Goal: Task Accomplishment & Management: Manage account settings

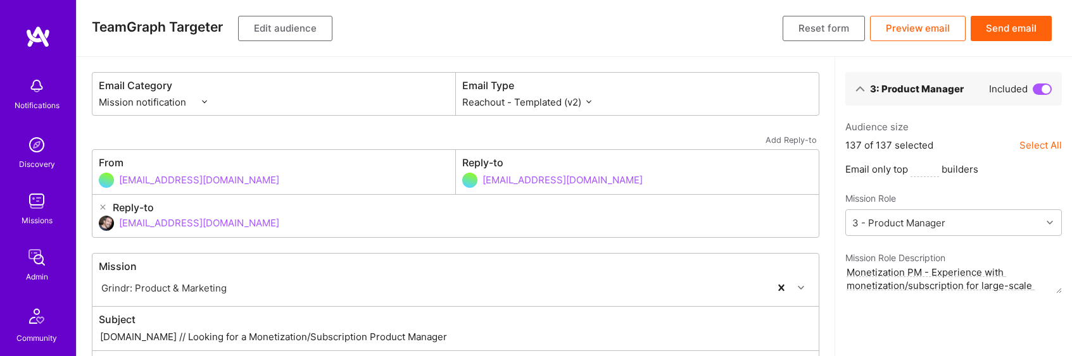
select select "rich-reachout-v2"
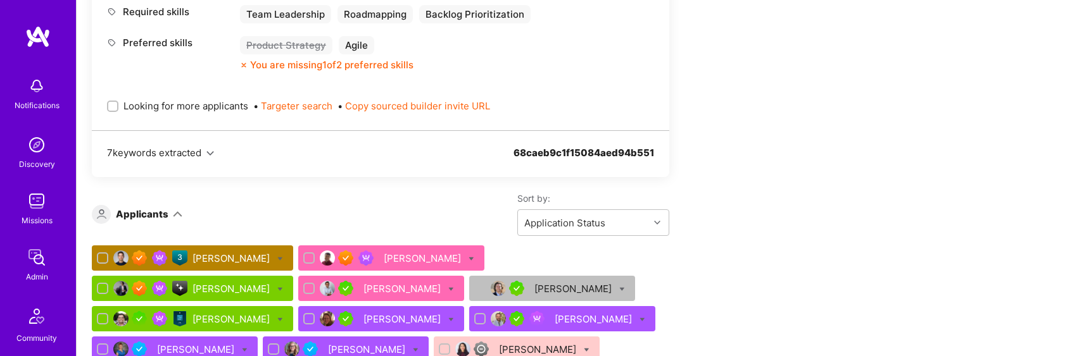
scroll to position [760, 0]
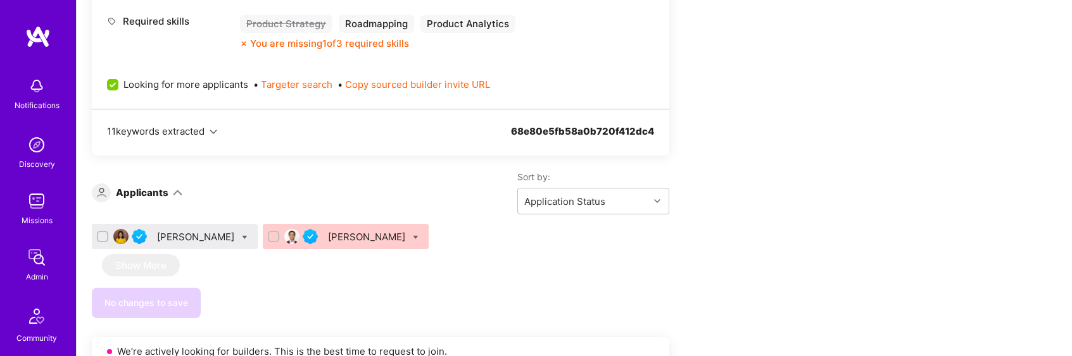
scroll to position [579, 0]
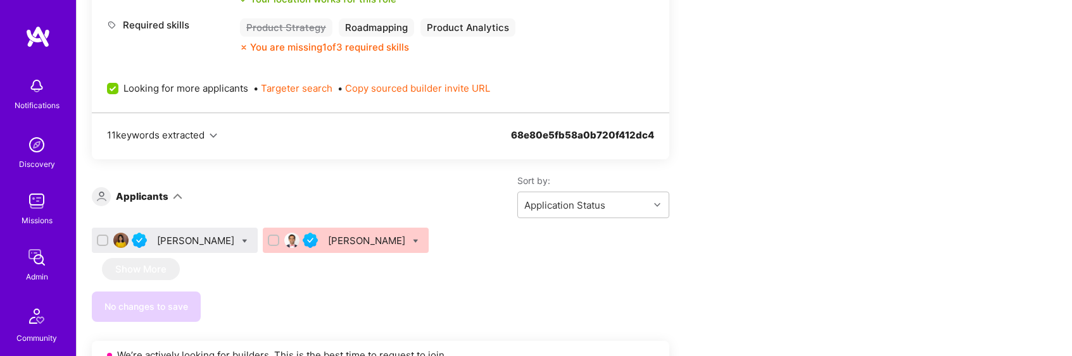
click at [217, 244] on div "[PERSON_NAME]" at bounding box center [197, 240] width 80 height 13
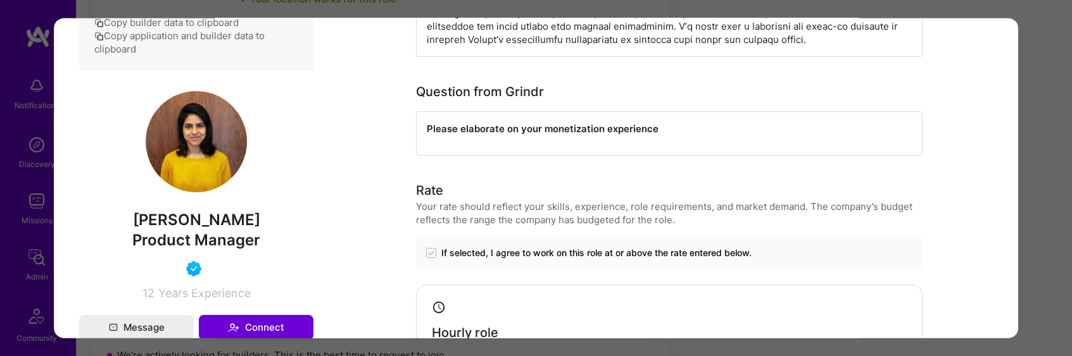
scroll to position [401, 0]
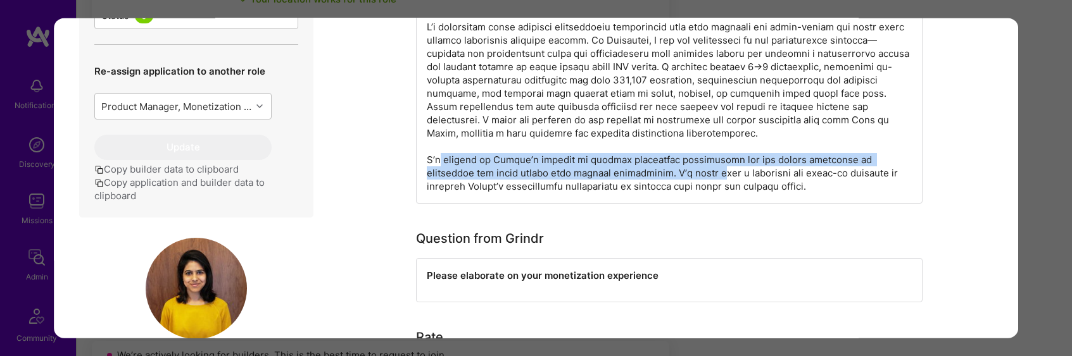
drag, startPoint x: 436, startPoint y: 158, endPoint x: 675, endPoint y: 175, distance: 239.3
click at [675, 175] on div "modal" at bounding box center [669, 106] width 506 height 194
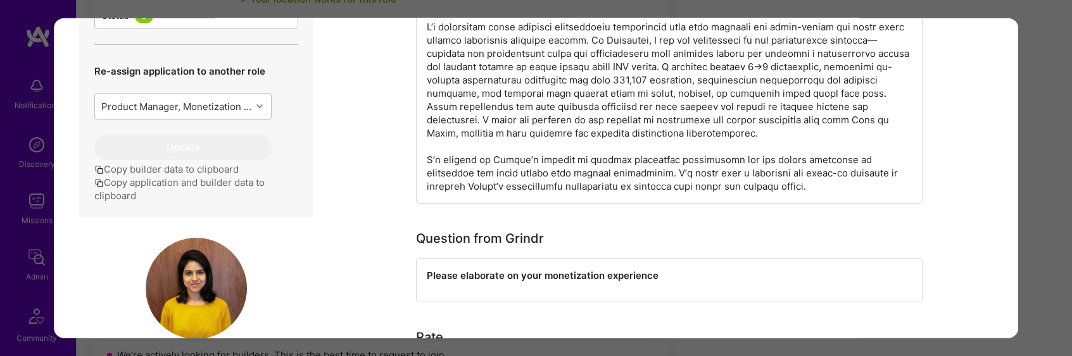
drag, startPoint x: 675, startPoint y: 175, endPoint x: 700, endPoint y: 176, distance: 24.7
click at [675, 175] on div "modal" at bounding box center [669, 106] width 506 height 194
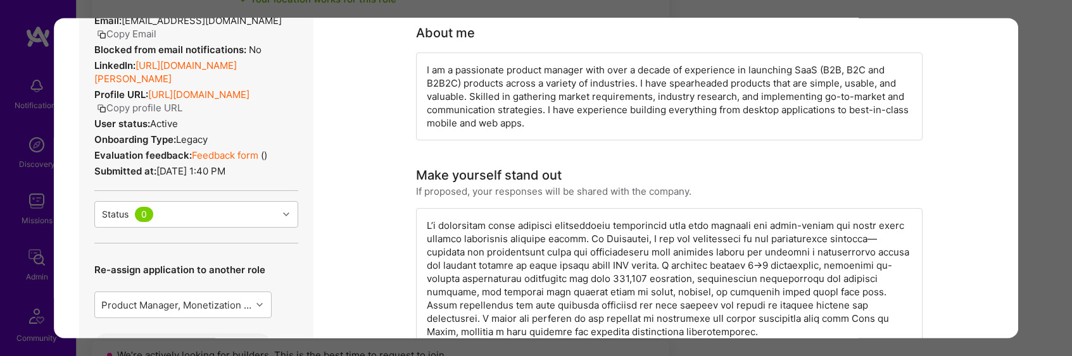
scroll to position [190, 0]
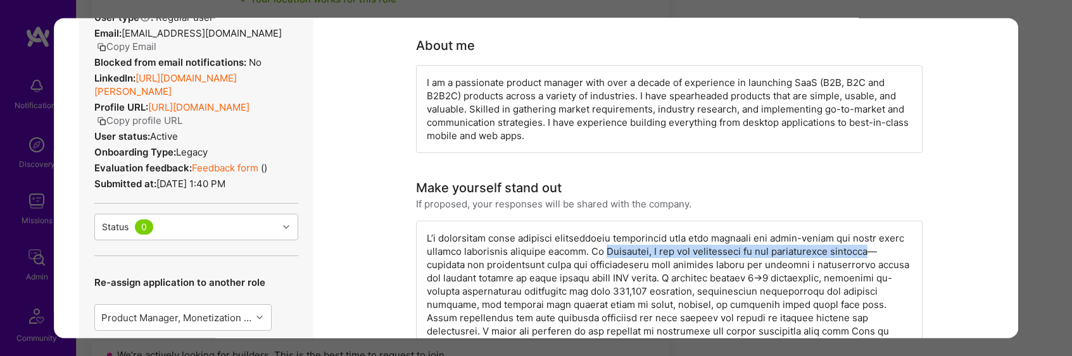
drag, startPoint x: 601, startPoint y: 252, endPoint x: 876, endPoint y: 254, distance: 274.8
click at [876, 254] on div "modal" at bounding box center [669, 317] width 506 height 194
click at [628, 254] on div "modal" at bounding box center [669, 317] width 506 height 194
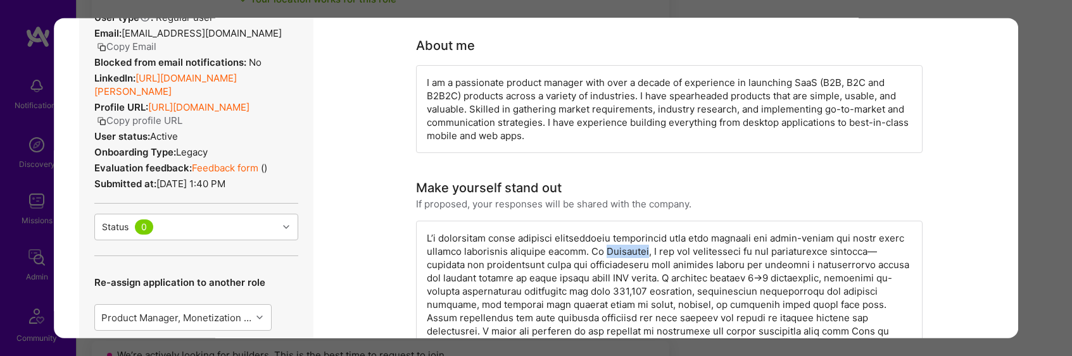
click at [628, 254] on div "modal" at bounding box center [669, 317] width 506 height 194
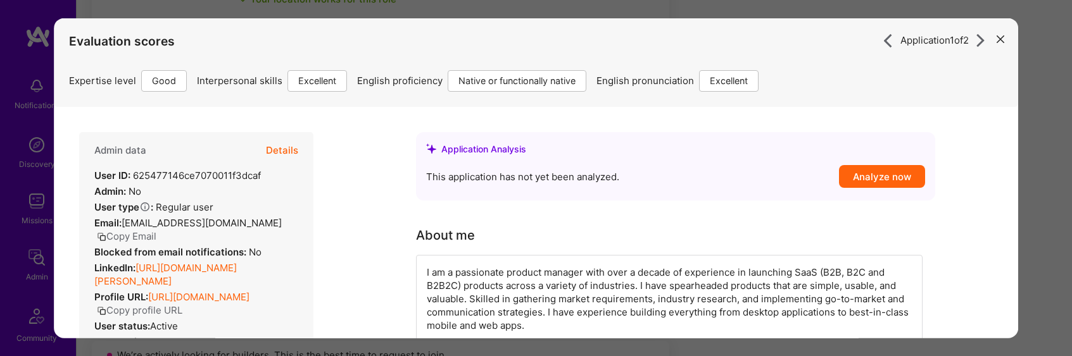
click at [290, 149] on button "Details" at bounding box center [282, 150] width 32 height 37
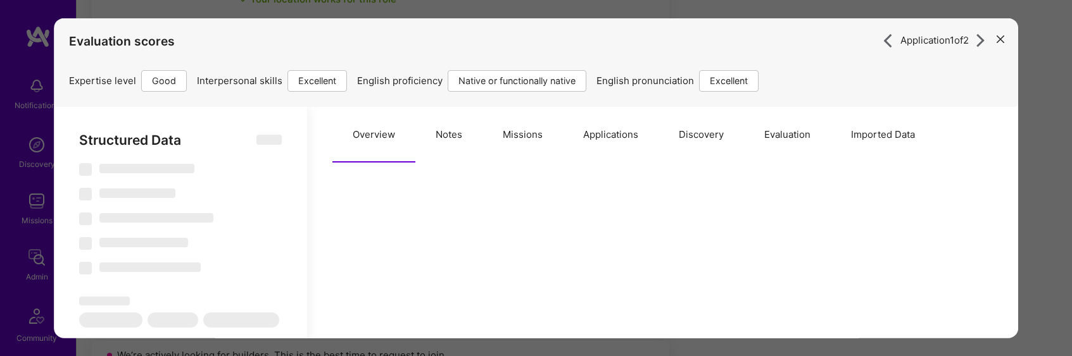
click at [617, 137] on button "Applications" at bounding box center [611, 134] width 96 height 56
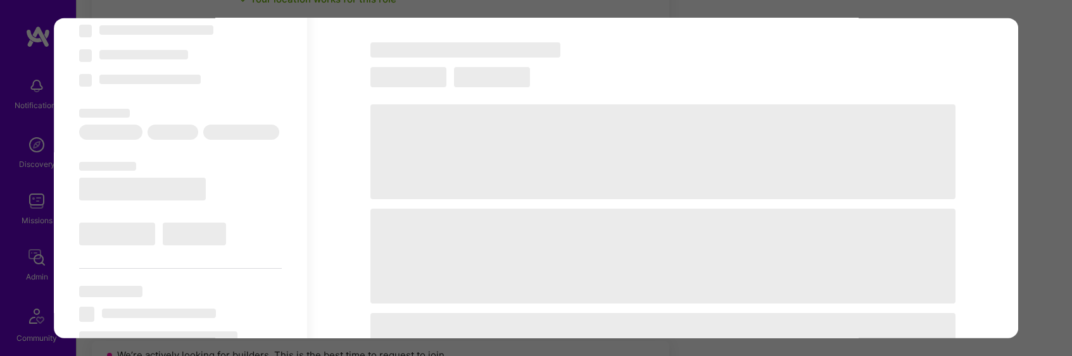
scroll to position [220, 0]
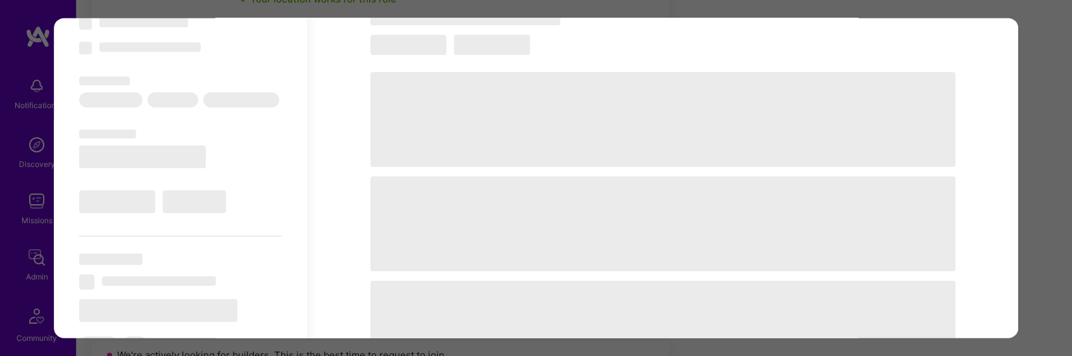
select select "Right Now"
select select "4"
select select "7"
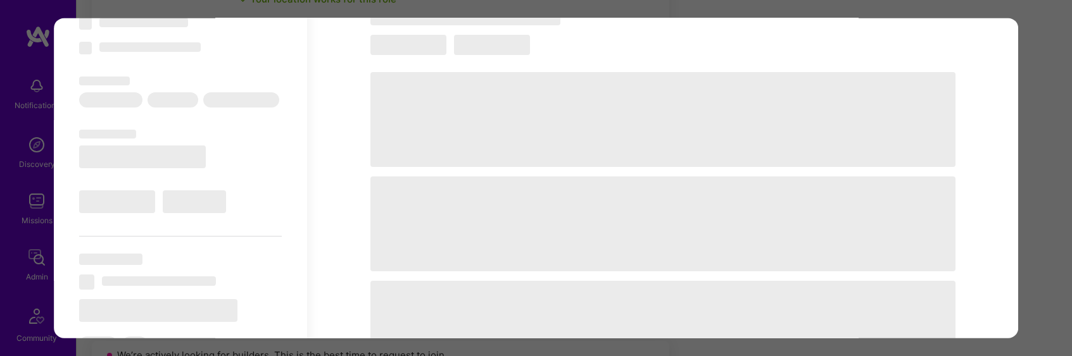
select select "CA"
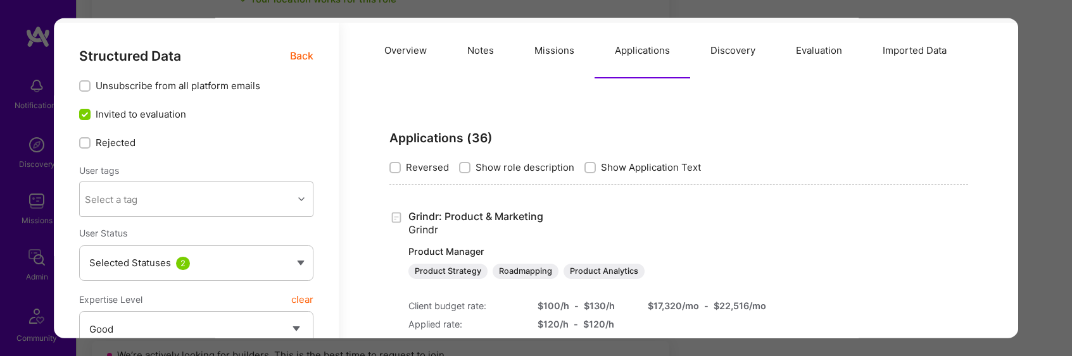
scroll to position [0, 0]
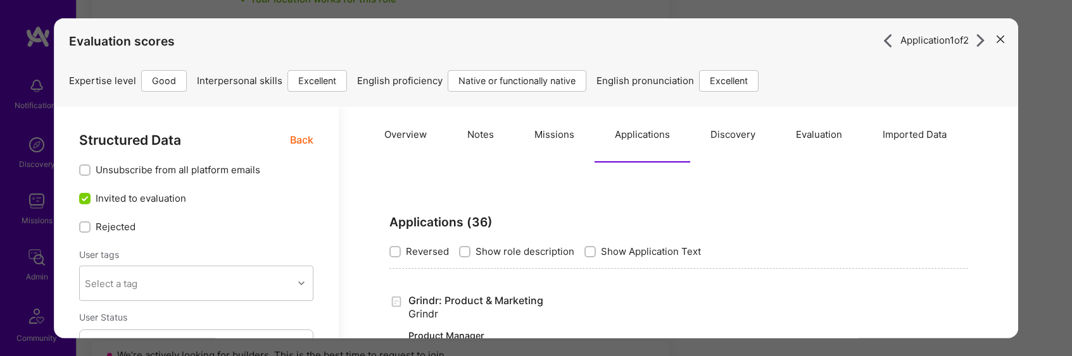
click at [485, 136] on button "Notes" at bounding box center [480, 134] width 67 height 56
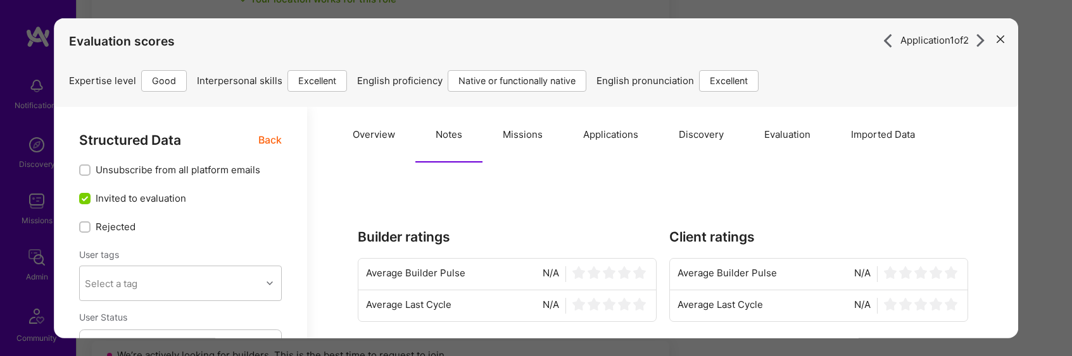
click at [277, 138] on span "Back" at bounding box center [269, 140] width 23 height 16
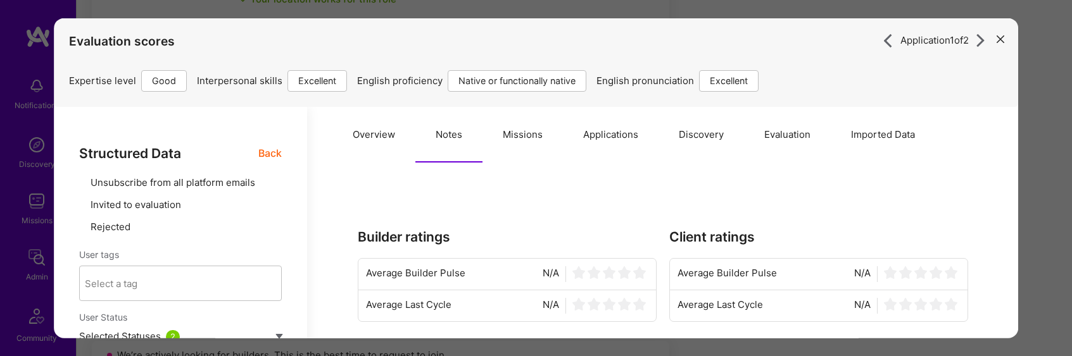
type textarea "x"
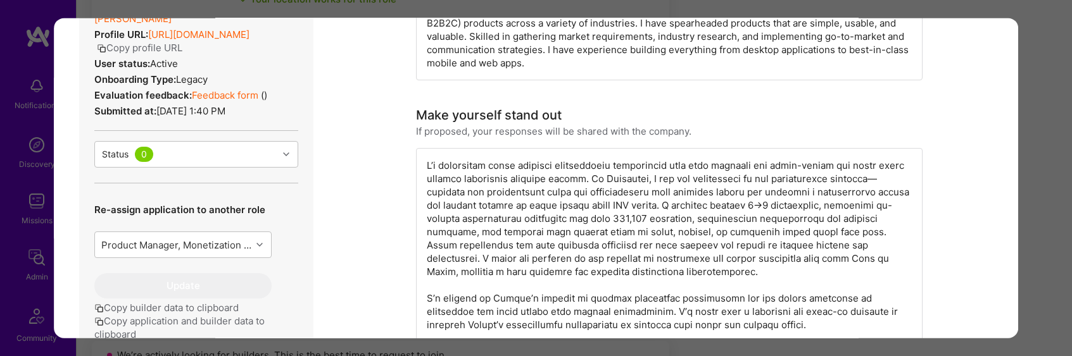
scroll to position [272, 0]
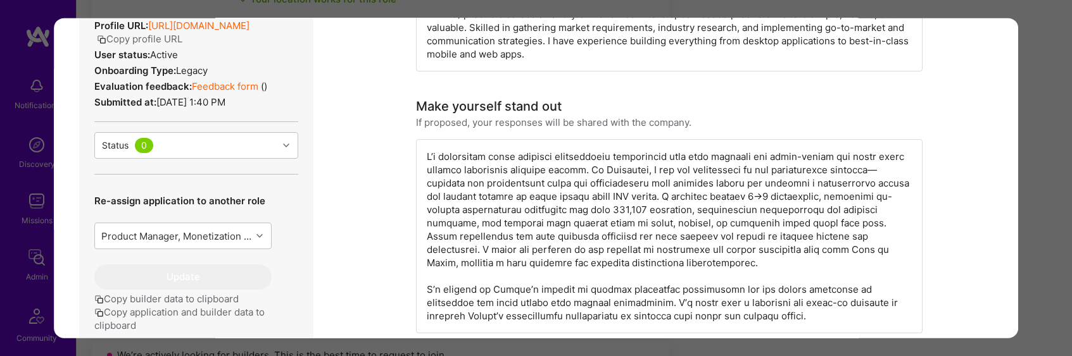
click at [612, 167] on div "modal" at bounding box center [669, 236] width 506 height 194
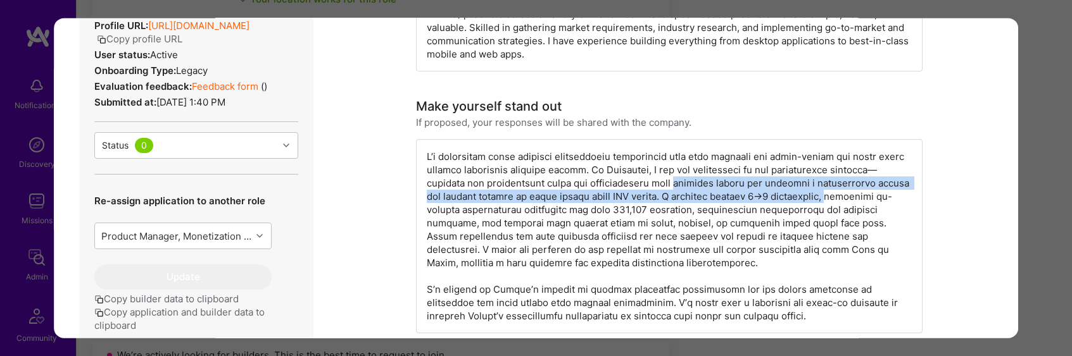
drag, startPoint x: 675, startPoint y: 182, endPoint x: 820, endPoint y: 194, distance: 146.1
click at [820, 194] on div "modal" at bounding box center [669, 236] width 506 height 194
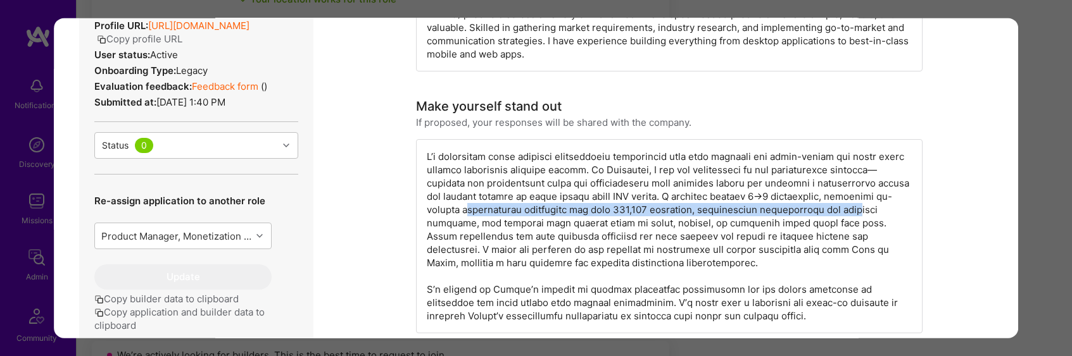
drag, startPoint x: 465, startPoint y: 208, endPoint x: 862, endPoint y: 214, distance: 397.0
click at [862, 214] on div "modal" at bounding box center [669, 236] width 506 height 194
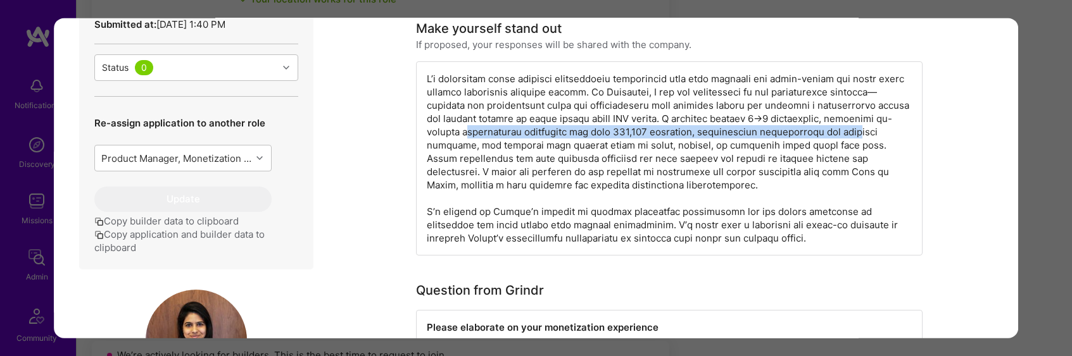
scroll to position [350, 0]
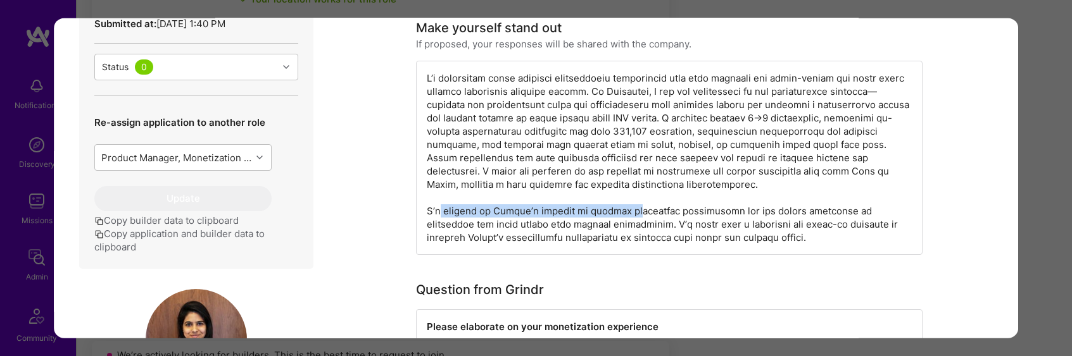
drag, startPoint x: 435, startPoint y: 213, endPoint x: 629, endPoint y: 208, distance: 193.8
click at [628, 208] on div "modal" at bounding box center [669, 157] width 506 height 194
click at [629, 208] on div "modal" at bounding box center [669, 157] width 506 height 194
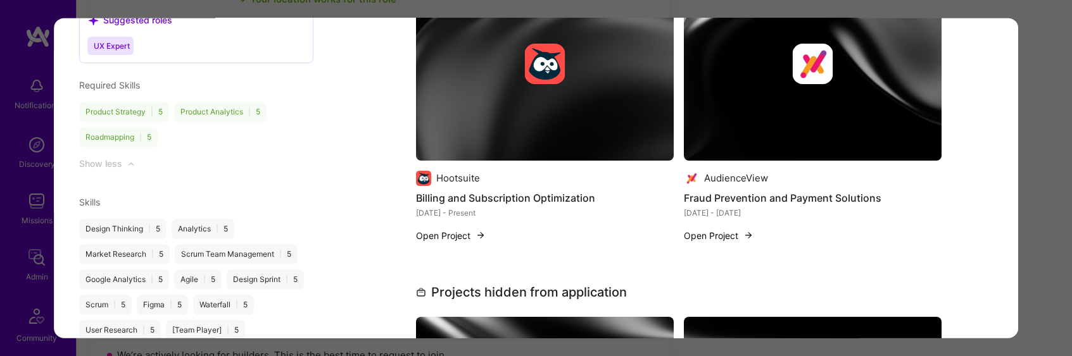
scroll to position [1245, 0]
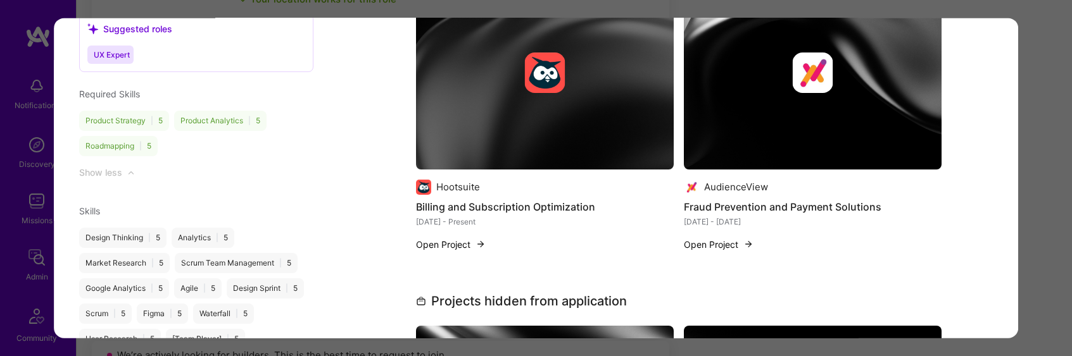
click at [1062, 209] on div "Application 1 of 2 Evaluation scores Expertise level Good Interpersonal skills …" at bounding box center [536, 178] width 1072 height 356
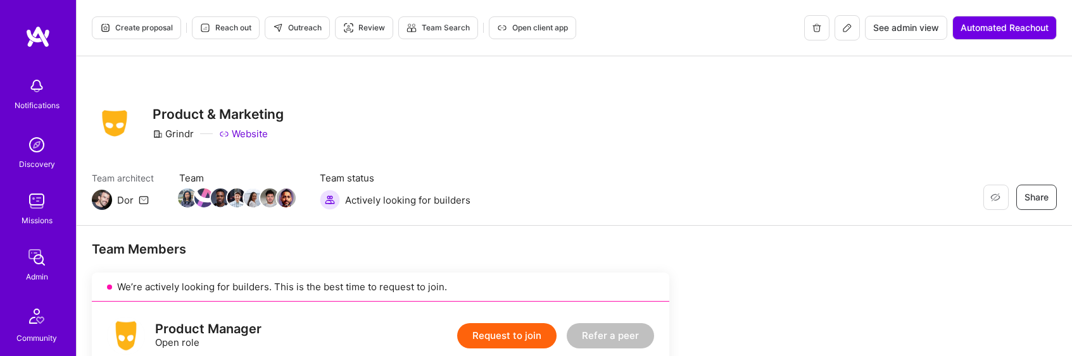
click at [132, 28] on span "Create proposal" at bounding box center [136, 27] width 73 height 11
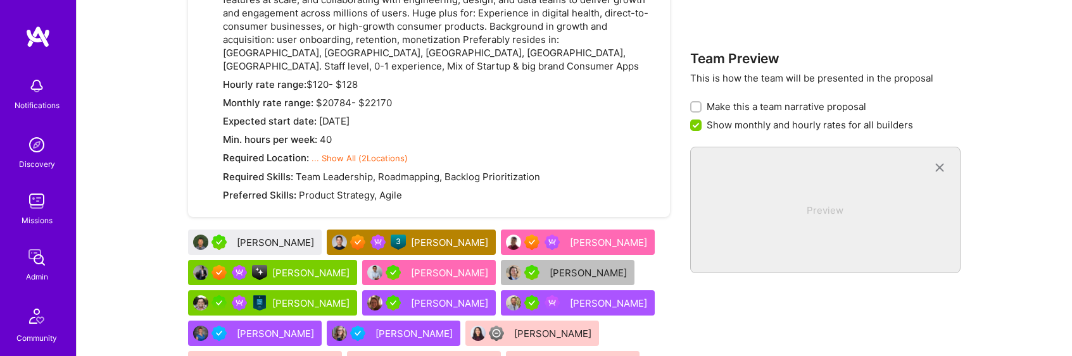
scroll to position [1583, 0]
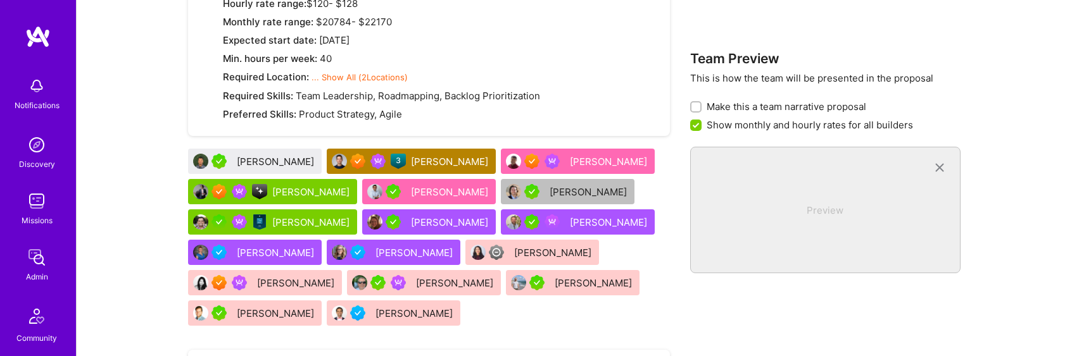
click at [252, 155] on div "[PERSON_NAME]" at bounding box center [277, 161] width 80 height 13
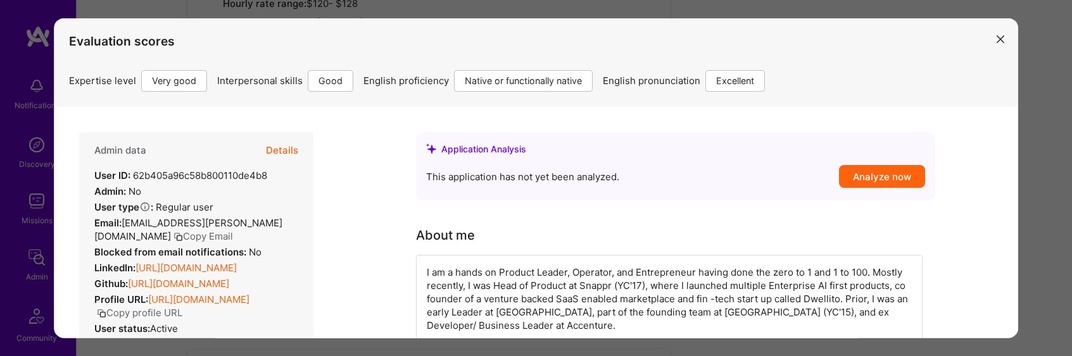
click at [237, 261] on link "[URL][DOMAIN_NAME]" at bounding box center [185, 267] width 101 height 12
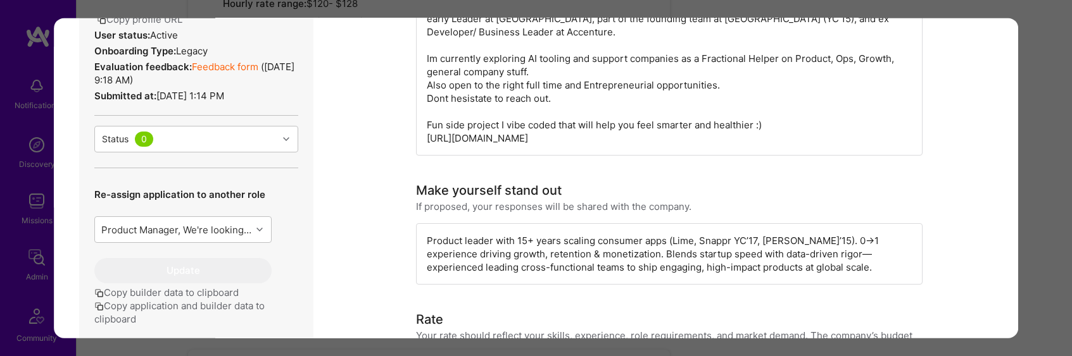
scroll to position [303, 0]
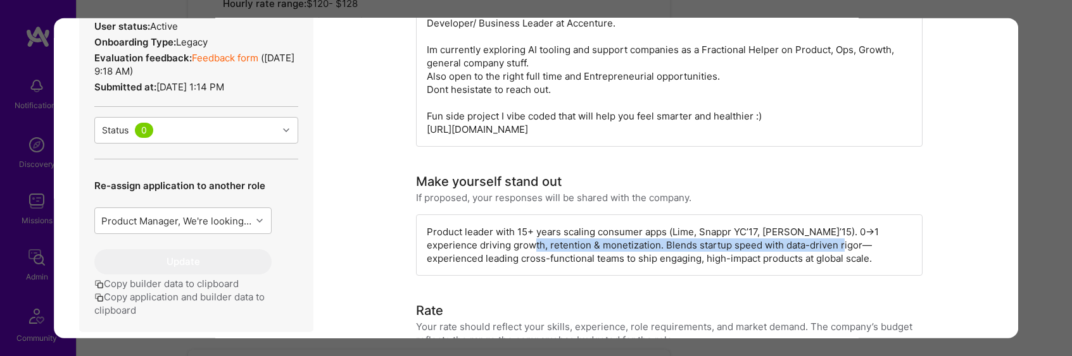
drag, startPoint x: 499, startPoint y: 248, endPoint x: 819, endPoint y: 245, distance: 319.1
click at [819, 245] on div "Product leader with 15+ years scaling consumer apps (Lime, Snappr YC’17, [PERSO…" at bounding box center [669, 244] width 506 height 61
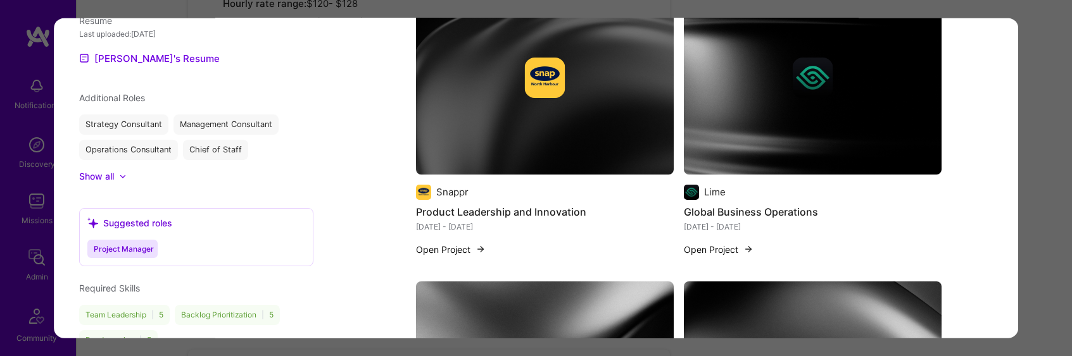
scroll to position [1171, 0]
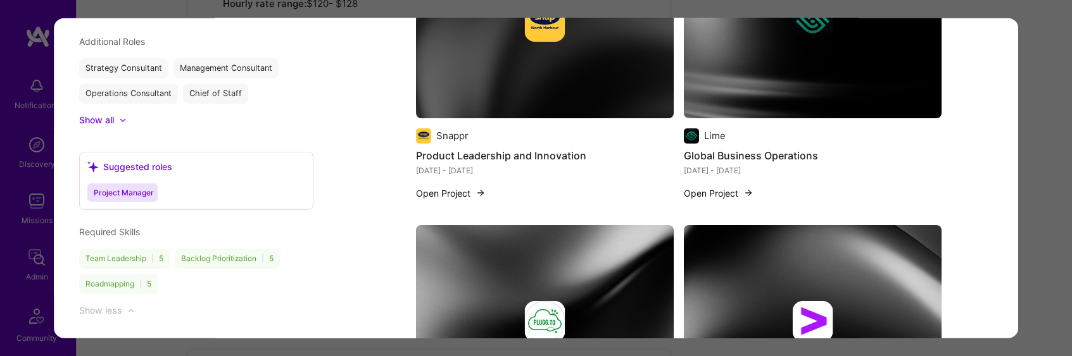
click at [1052, 192] on div "Evaluation scores Expertise level Very good Interpersonal skills Good English p…" at bounding box center [536, 178] width 1072 height 356
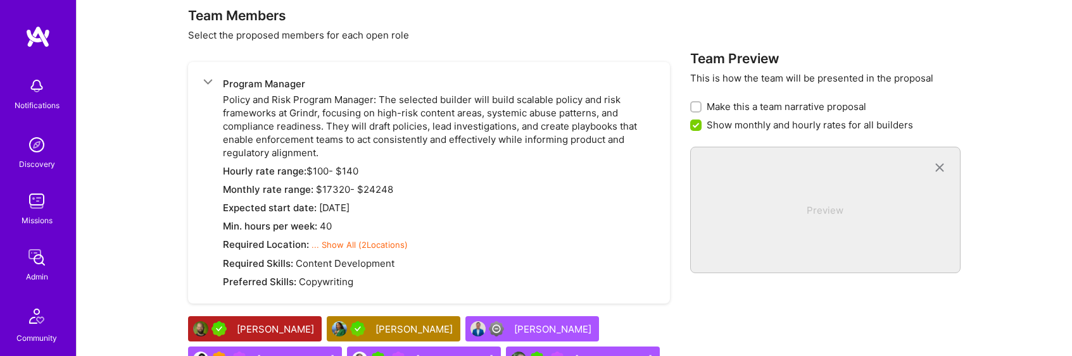
scroll to position [0, 0]
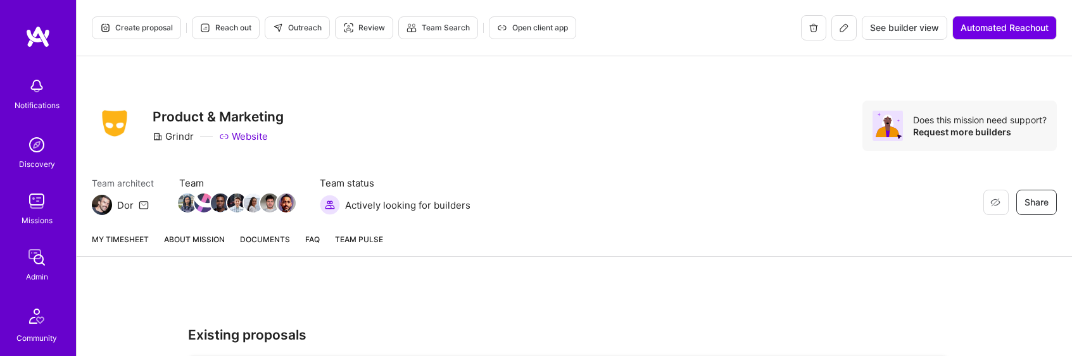
click at [204, 245] on link "About Mission" at bounding box center [194, 244] width 61 height 23
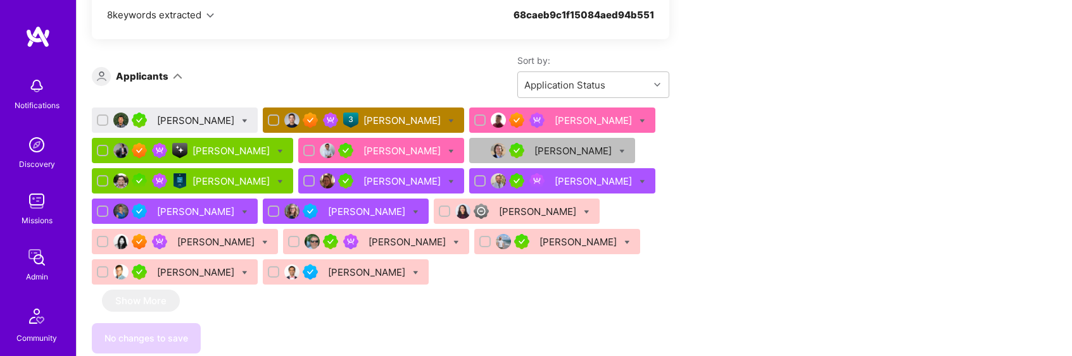
scroll to position [2413, 0]
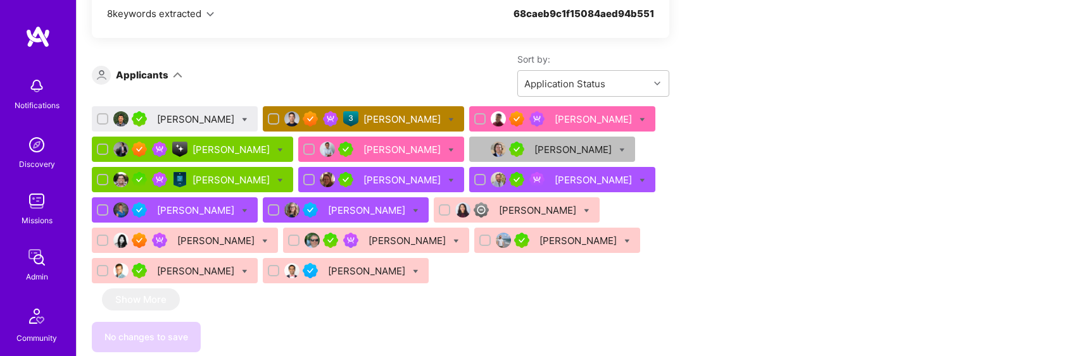
click at [182, 113] on div "[PERSON_NAME]" at bounding box center [197, 119] width 80 height 13
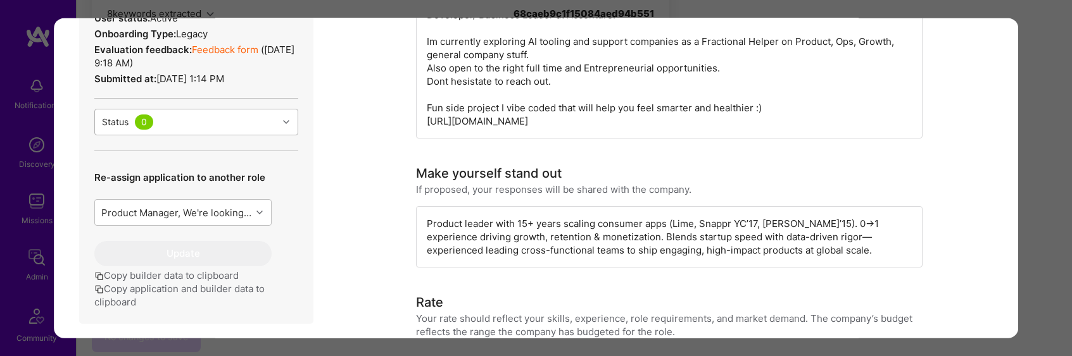
scroll to position [410, 0]
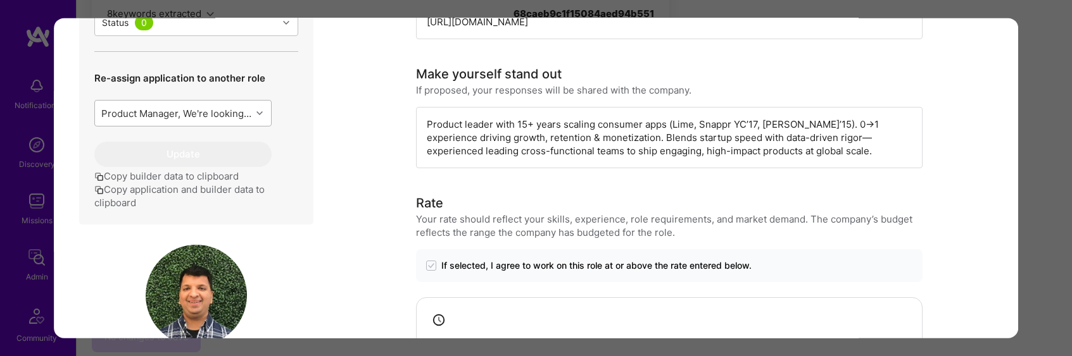
click at [236, 120] on div "Product Manager, We're looking for a Product Manager to drive Grindr’s expansio…" at bounding box center [176, 112] width 151 height 13
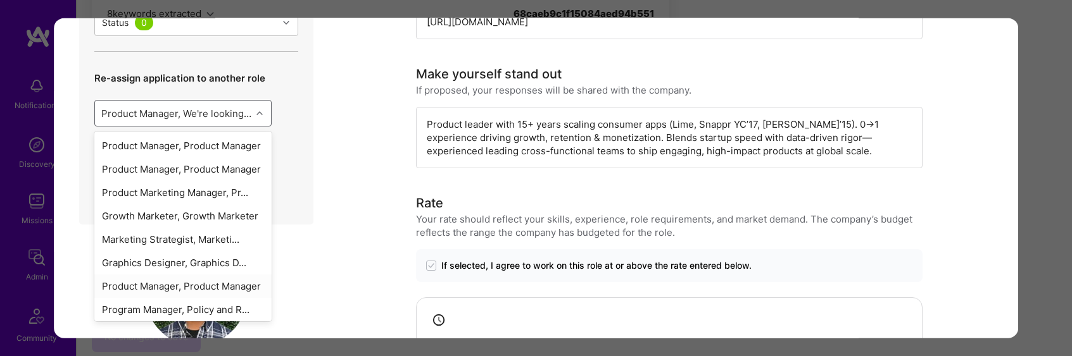
scroll to position [79, 0]
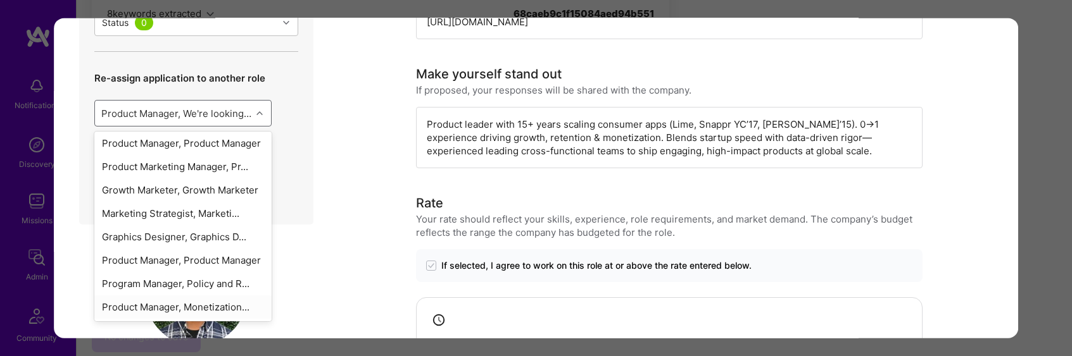
click at [211, 318] on div "Product Manager, Monetization..." at bounding box center [182, 306] width 177 height 23
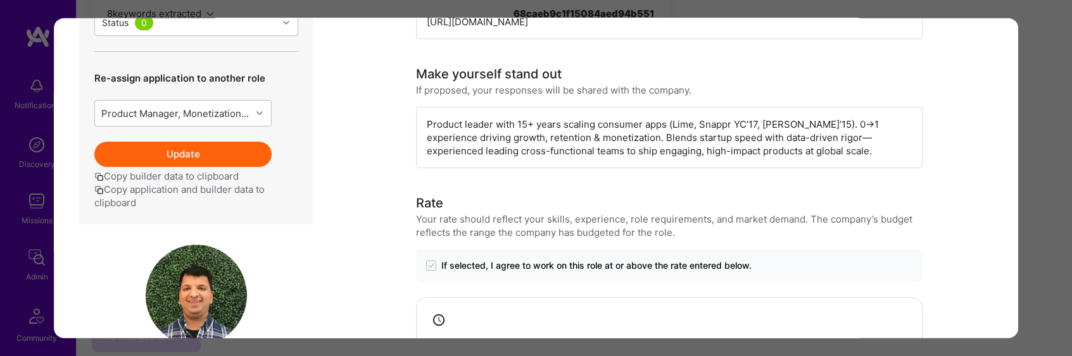
click at [204, 166] on button "Update" at bounding box center [182, 153] width 177 height 25
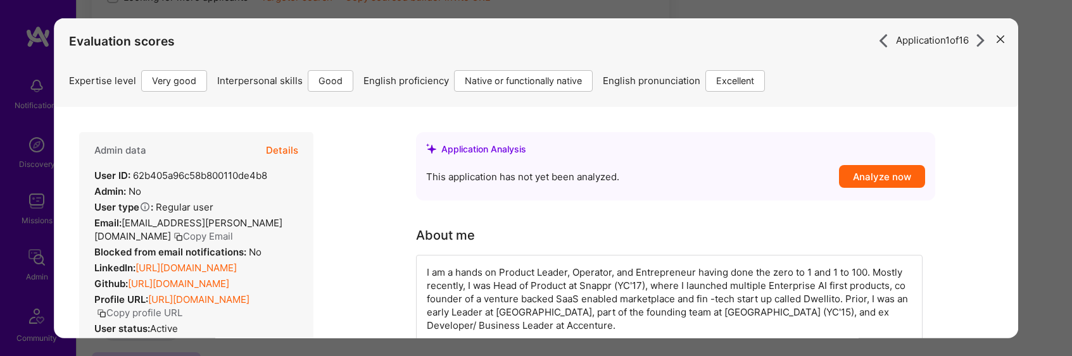
scroll to position [2413, 0]
click at [1055, 164] on div "Application 1 of 16 Evaluation scores Expertise level Very good Interpersonal s…" at bounding box center [536, 178] width 1072 height 356
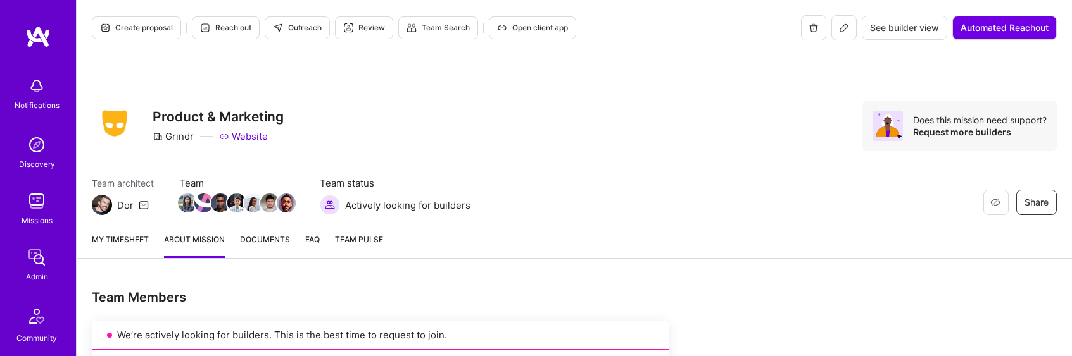
scroll to position [4, 0]
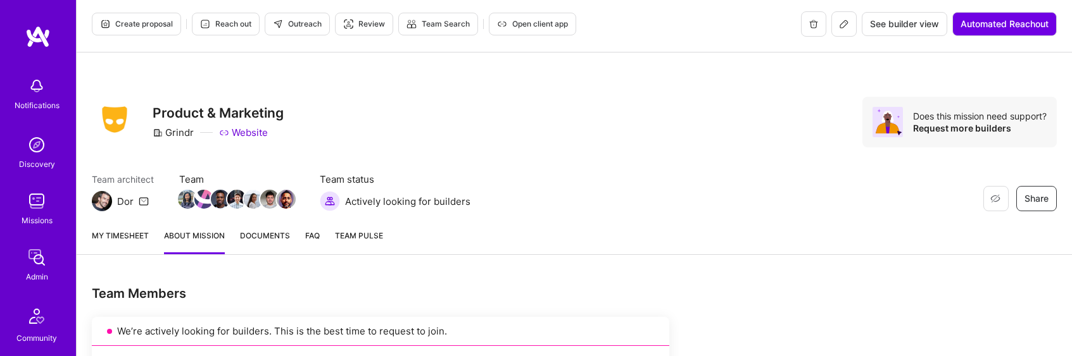
click at [157, 20] on span "Create proposal" at bounding box center [136, 23] width 73 height 11
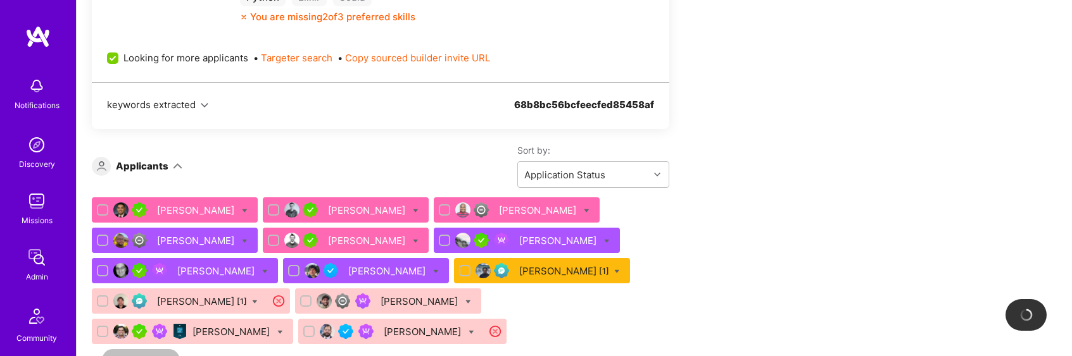
scroll to position [726, 0]
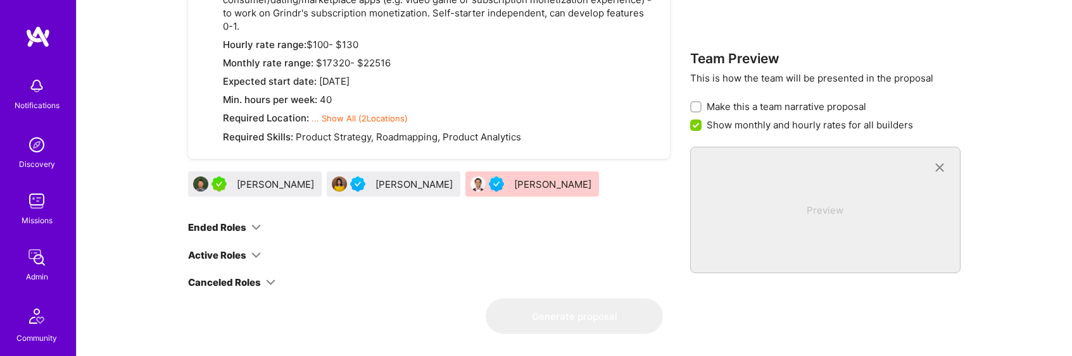
scroll to position [1986, 0]
click at [258, 176] on div "[PERSON_NAME]" at bounding box center [277, 182] width 80 height 13
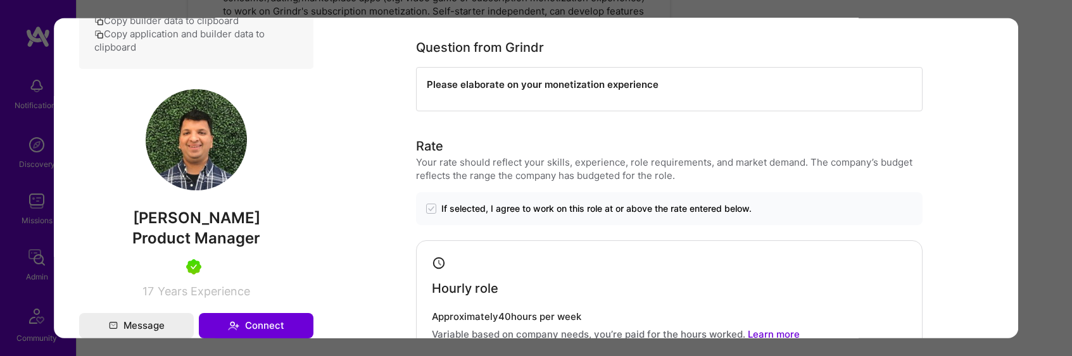
scroll to position [254, 0]
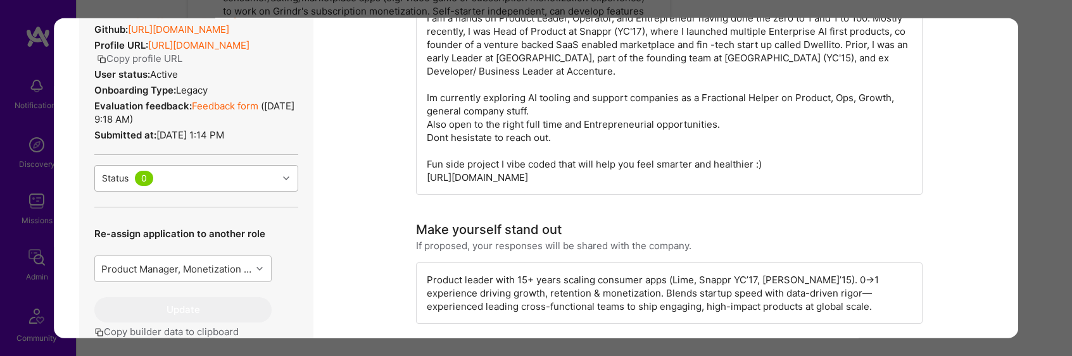
click at [259, 191] on div "Status 0" at bounding box center [186, 177] width 183 height 25
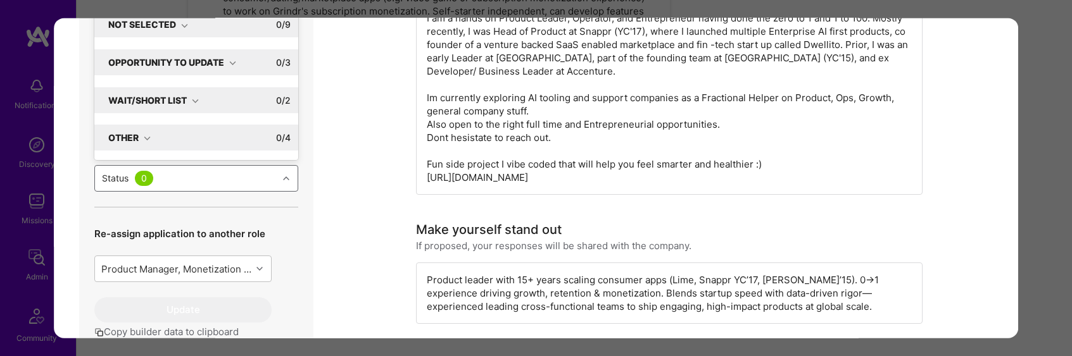
click at [191, 106] on div "Wait/Short List" at bounding box center [153, 99] width 91 height 13
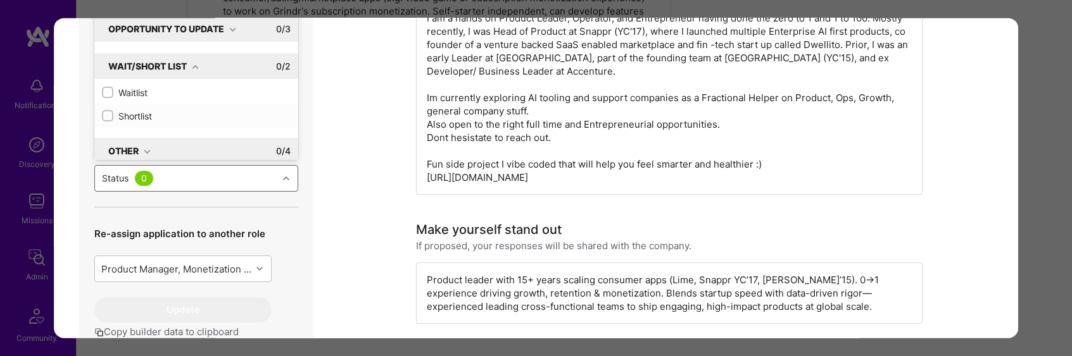
click at [142, 122] on div "Shortlist" at bounding box center [196, 115] width 189 height 13
checkbox input "true"
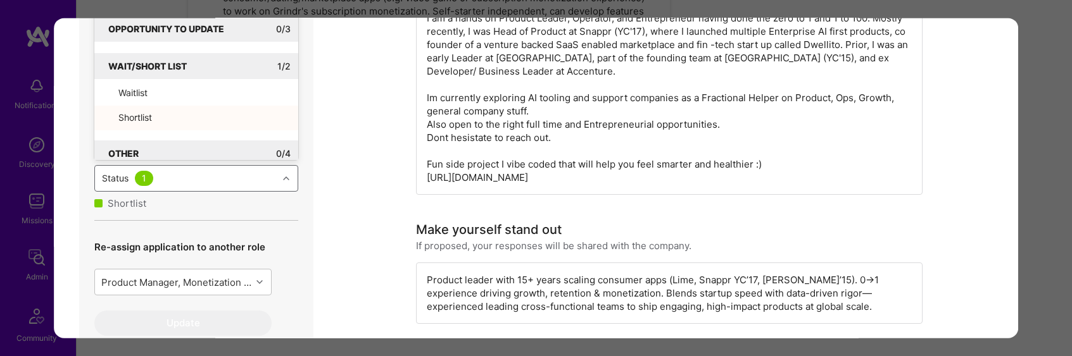
click at [516, 154] on div "I am a hands on Product Leader, Operator, and Entrepreneur having done the zero…" at bounding box center [669, 97] width 506 height 194
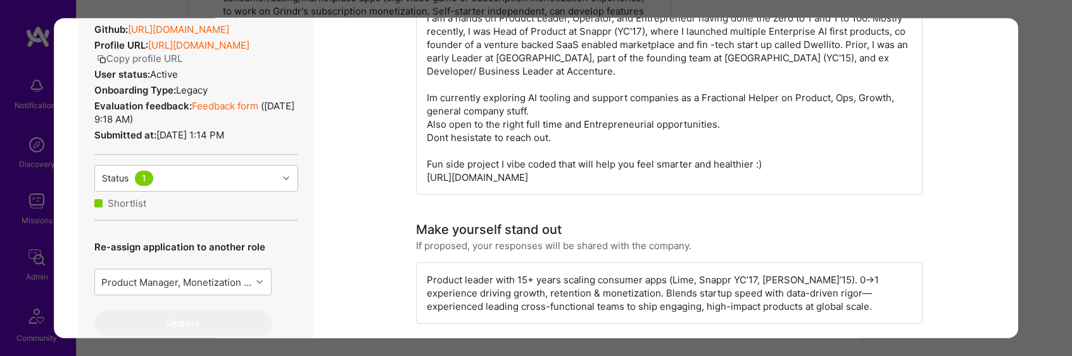
click at [1028, 185] on div "Evaluation scores Expertise level Very good Interpersonal skills Good English p…" at bounding box center [536, 178] width 1072 height 356
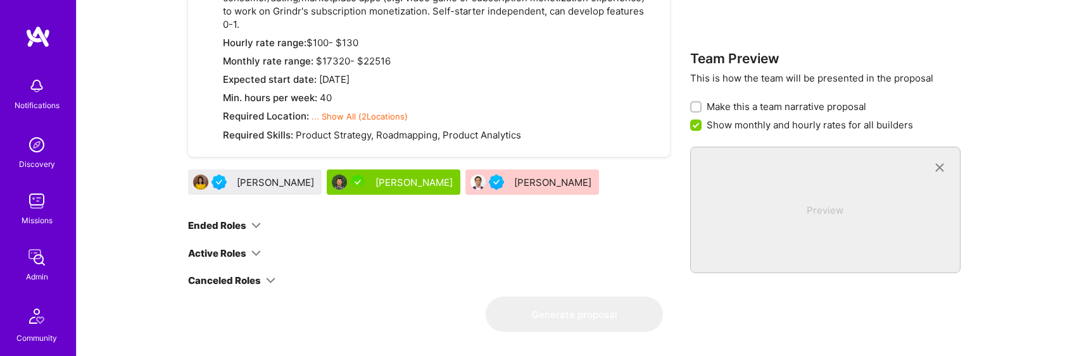
click at [282, 176] on div "[PERSON_NAME]" at bounding box center [277, 182] width 80 height 13
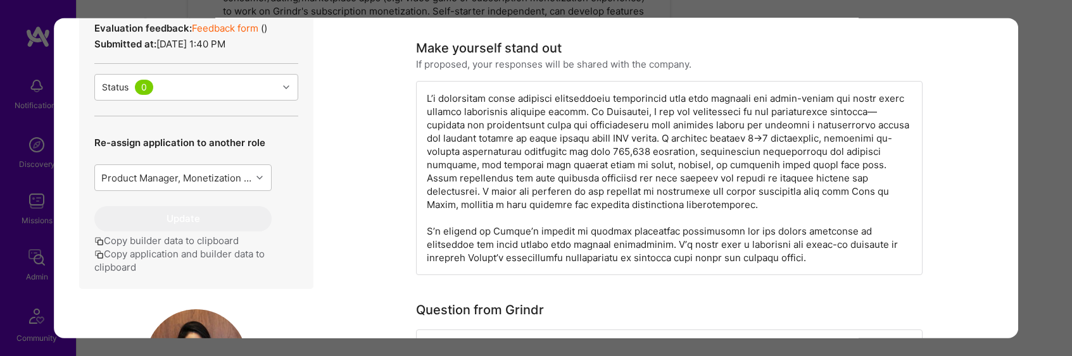
scroll to position [356, 0]
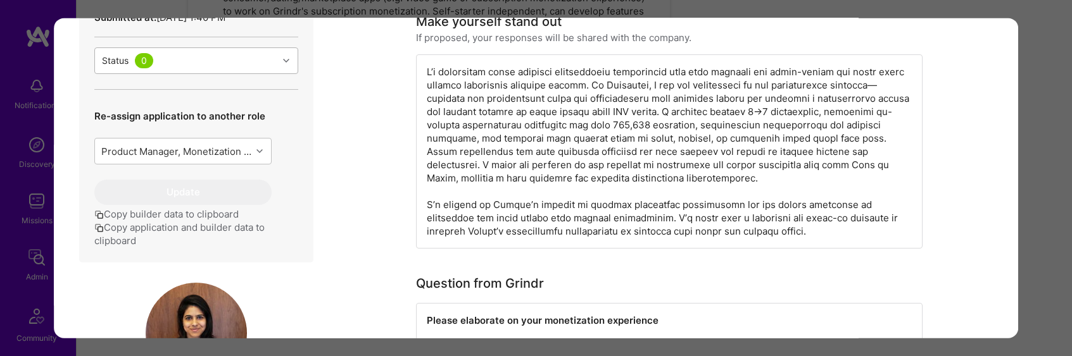
click at [242, 73] on div "Status 0" at bounding box center [186, 59] width 183 height 25
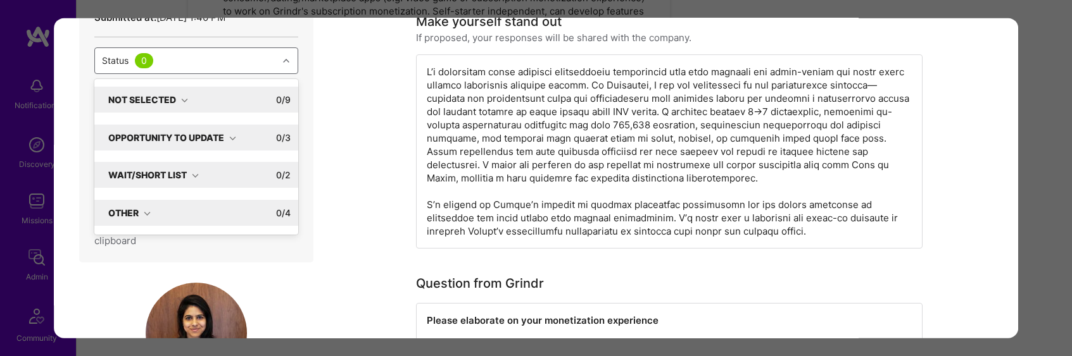
click at [192, 179] on icon "modal" at bounding box center [195, 175] width 7 height 7
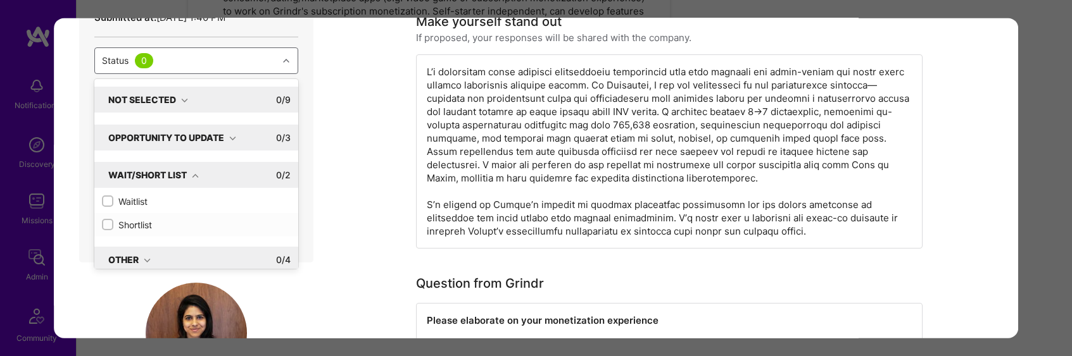
click at [145, 231] on div "Shortlist" at bounding box center [196, 224] width 189 height 13
checkbox input "true"
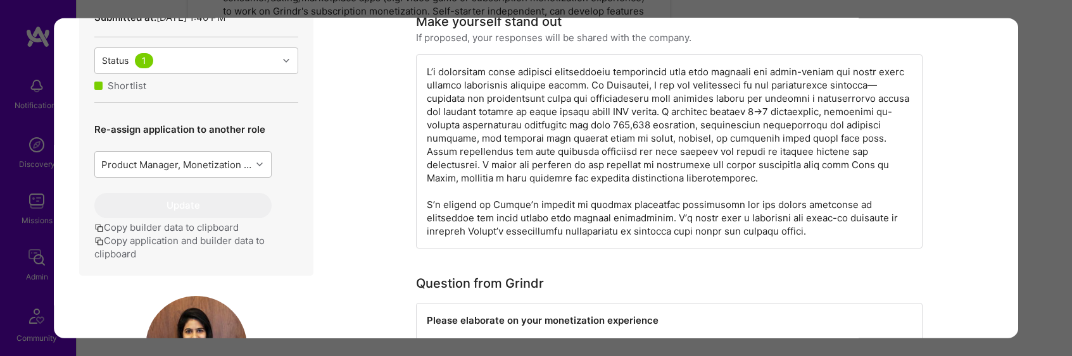
click at [1051, 182] on div "Evaluation scores Expertise level Good Interpersonal skills Excellent English p…" at bounding box center [536, 178] width 1072 height 356
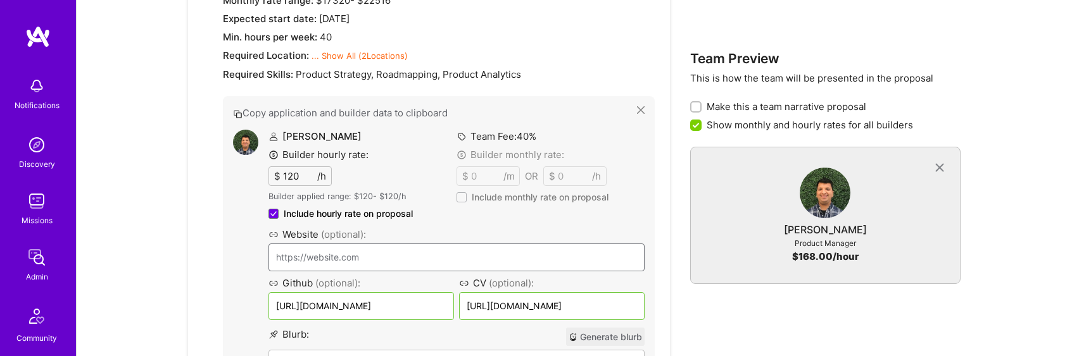
scroll to position [2249, 0]
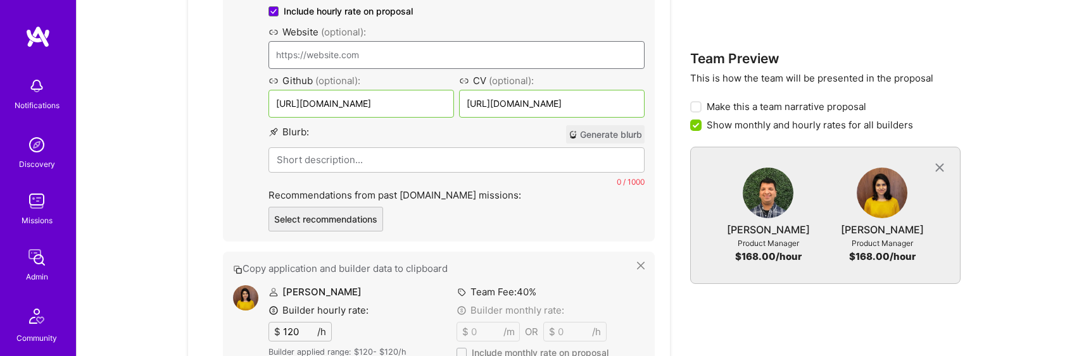
click at [610, 125] on button "Generate blurb" at bounding box center [605, 134] width 79 height 18
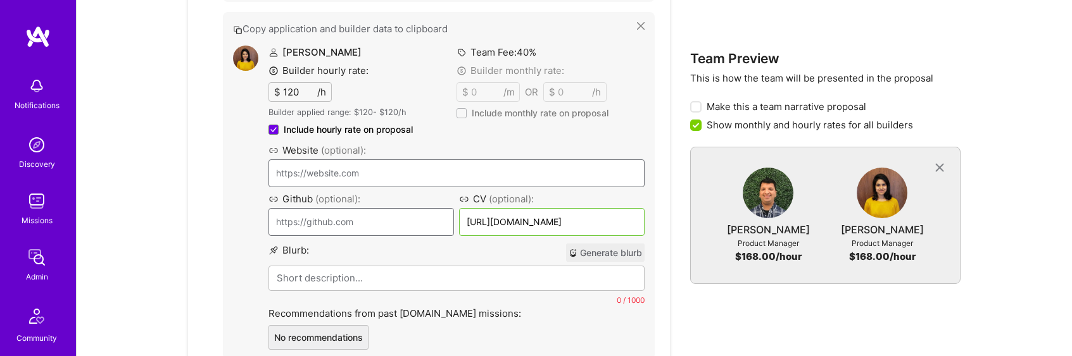
scroll to position [2502, 0]
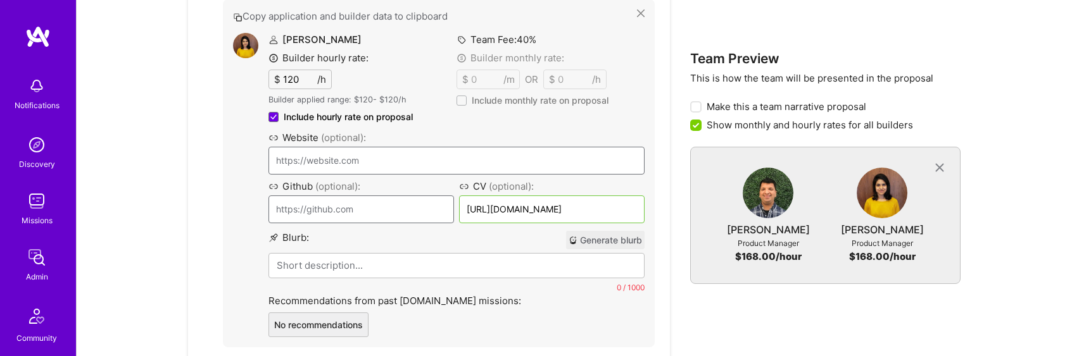
click at [620, 231] on button "Generate blurb" at bounding box center [605, 240] width 79 height 18
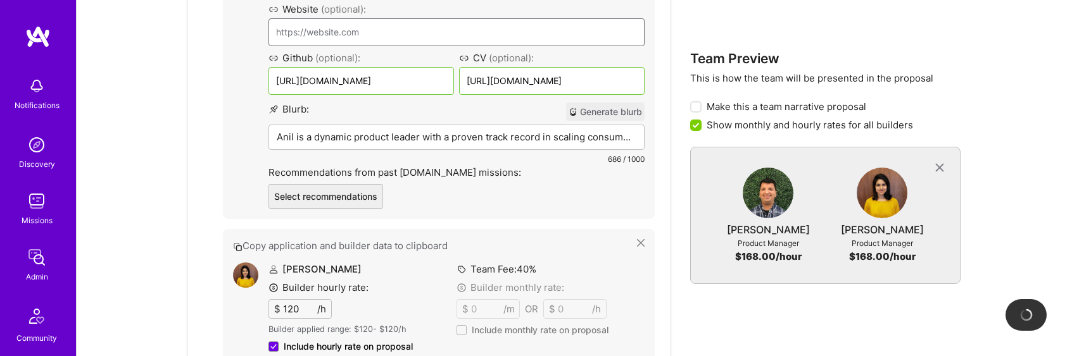
scroll to position [2280, 0]
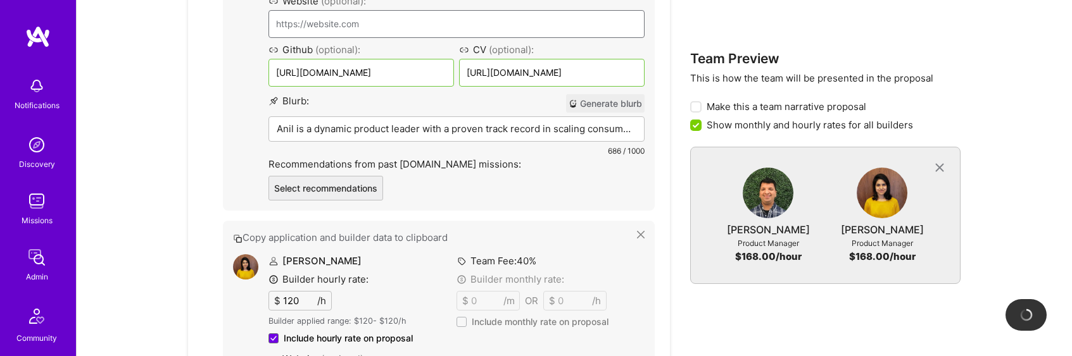
click at [550, 122] on p "Anil is a dynamic product leader with a proven track record in scaling consumer…" at bounding box center [457, 128] width 360 height 13
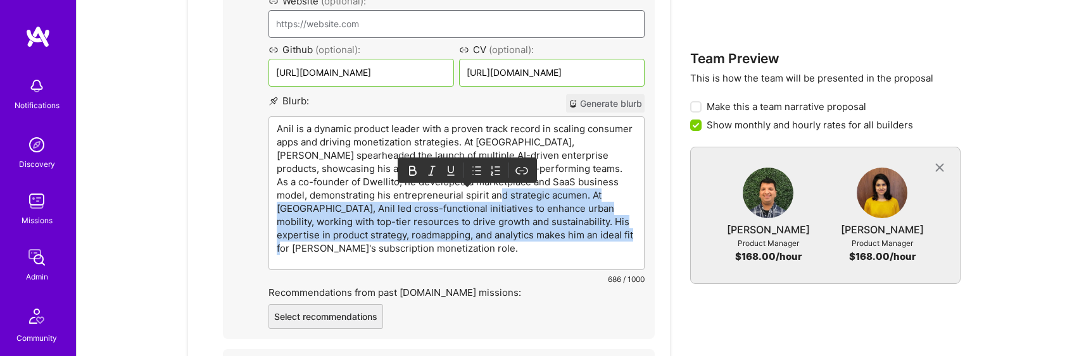
drag, startPoint x: 560, startPoint y: 184, endPoint x: 376, endPoint y: 234, distance: 190.9
click at [376, 234] on p "Anil is a dynamic product leader with a proven track record in scaling consumer…" at bounding box center [457, 188] width 360 height 133
click at [453, 215] on p "Anil is a dynamic product leader with a proven track record in scaling consumer…" at bounding box center [457, 188] width 360 height 133
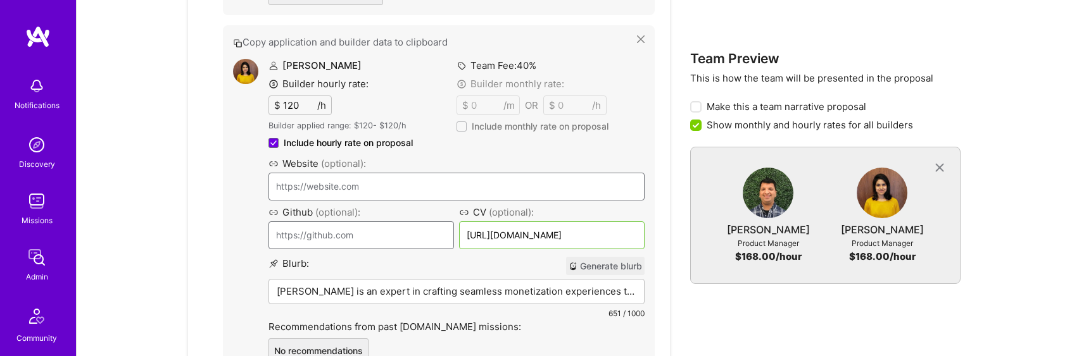
scroll to position [2635, 0]
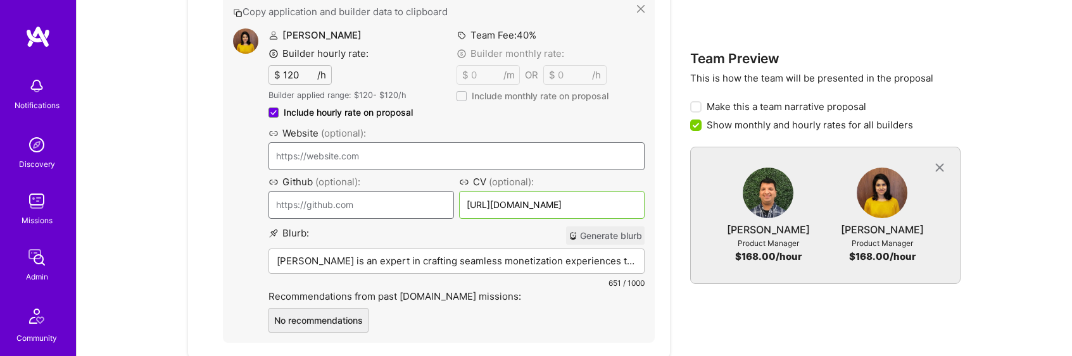
click at [474, 254] on p "[PERSON_NAME] is an expert in crafting seamless monetization experiences that d…" at bounding box center [457, 260] width 360 height 13
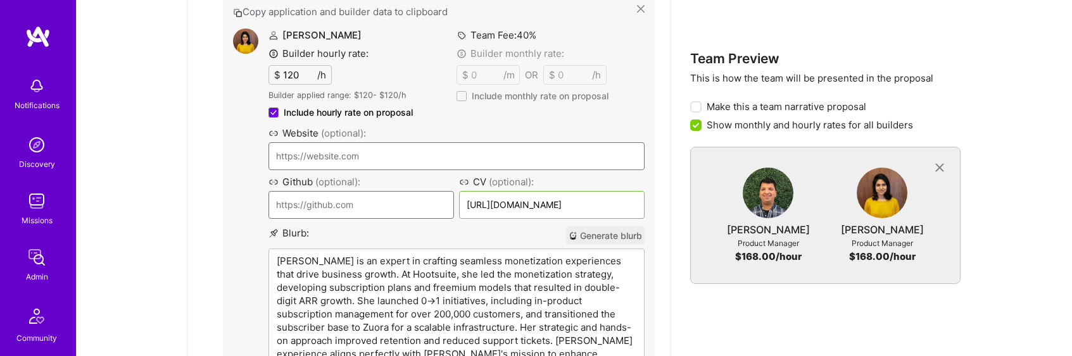
click at [349, 254] on p "[PERSON_NAME] is an expert in crafting seamless monetization experiences that d…" at bounding box center [457, 314] width 360 height 120
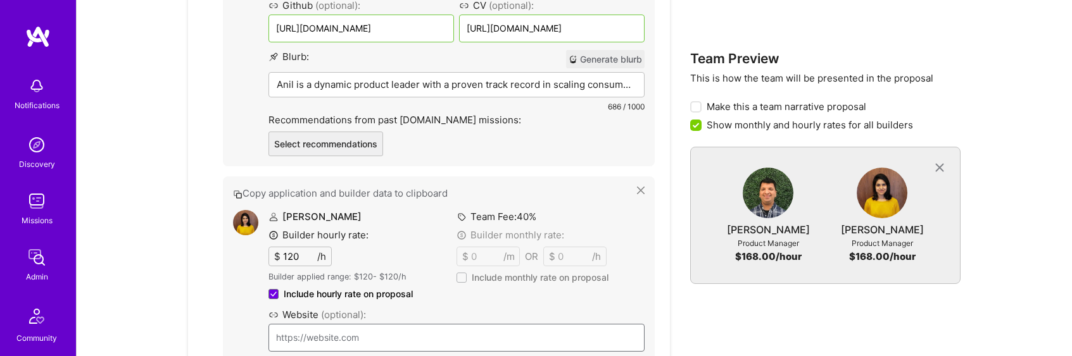
scroll to position [2268, 0]
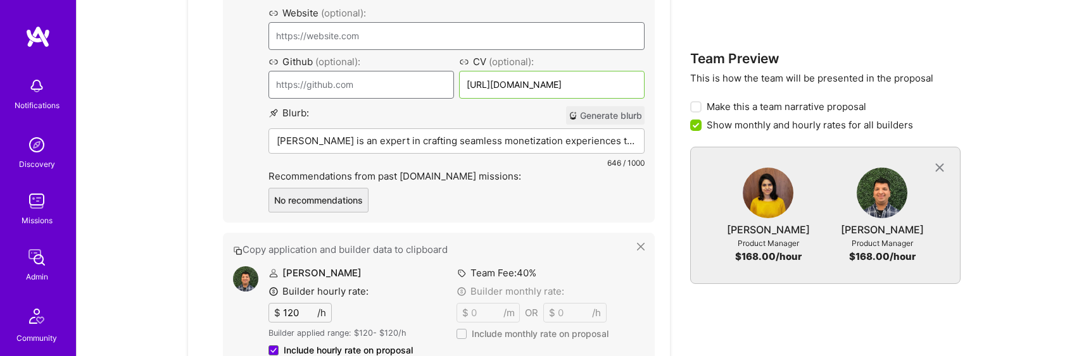
click at [541, 134] on p "[PERSON_NAME] is an expert in crafting seamless monetization experiences that d…" at bounding box center [457, 140] width 360 height 13
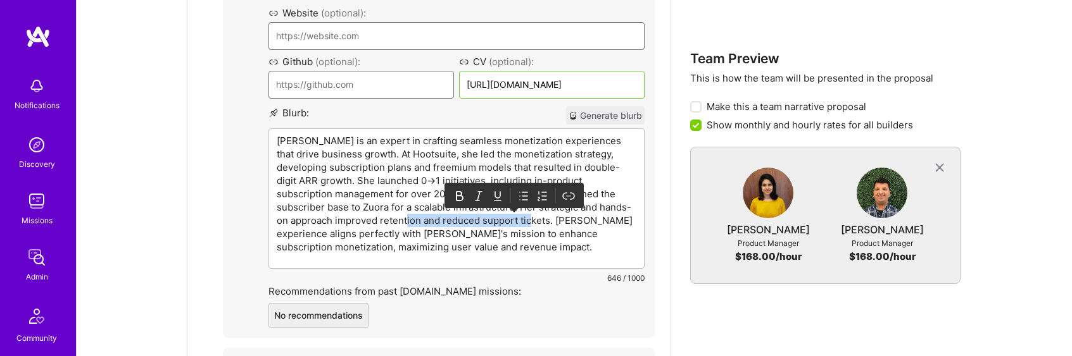
drag, startPoint x: 451, startPoint y: 206, endPoint x: 577, endPoint y: 207, distance: 126.6
click at [577, 207] on p "[PERSON_NAME] is an expert in crafting seamless monetization experiences that d…" at bounding box center [457, 194] width 360 height 120
click at [348, 220] on p "[PERSON_NAME] is an expert in crafting seamless monetization experiences that d…" at bounding box center [457, 194] width 360 height 120
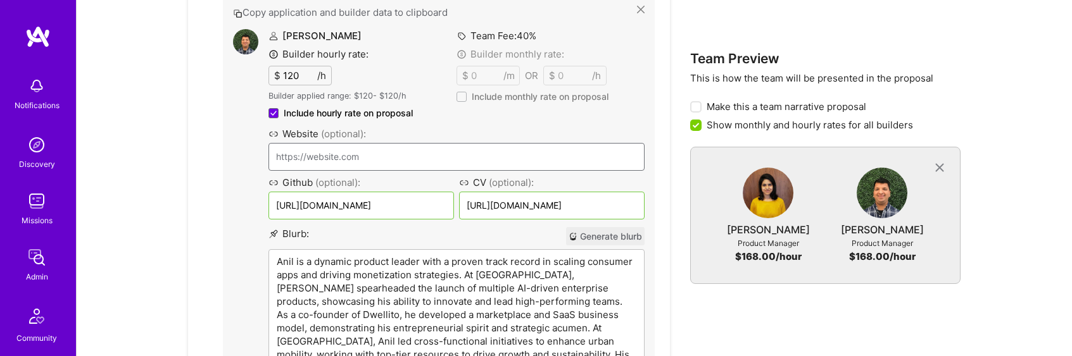
click at [550, 258] on div "Anil is a dynamic product leader with a proven track record in scaling consumer…" at bounding box center [456, 326] width 375 height 153
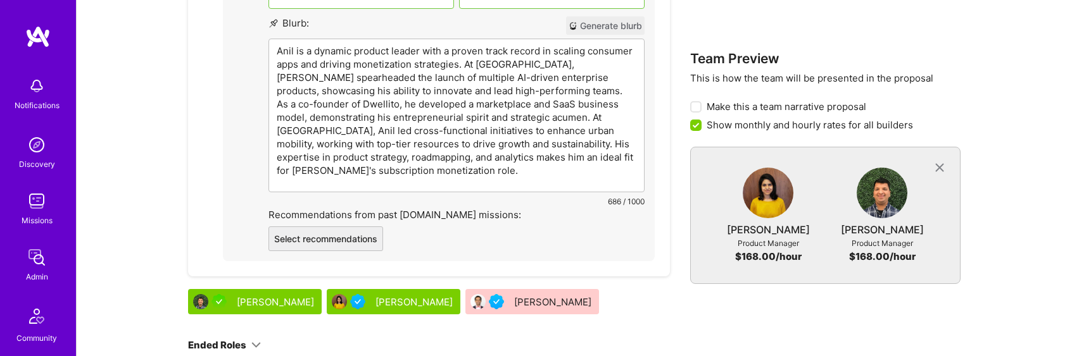
scroll to position [2729, 0]
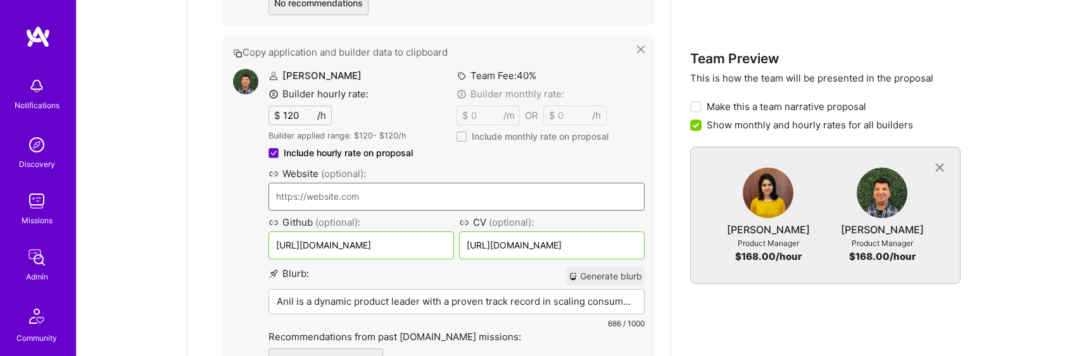
scroll to position [2453, 0]
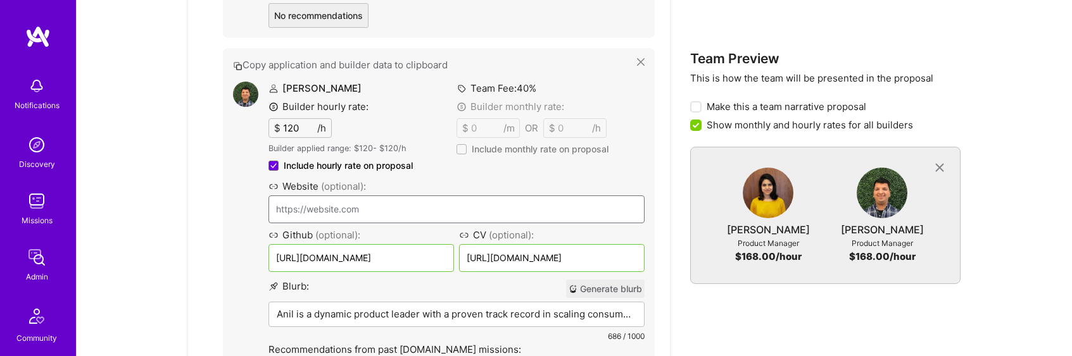
click at [287, 119] on input "120" at bounding box center [298, 128] width 37 height 18
type input "125"
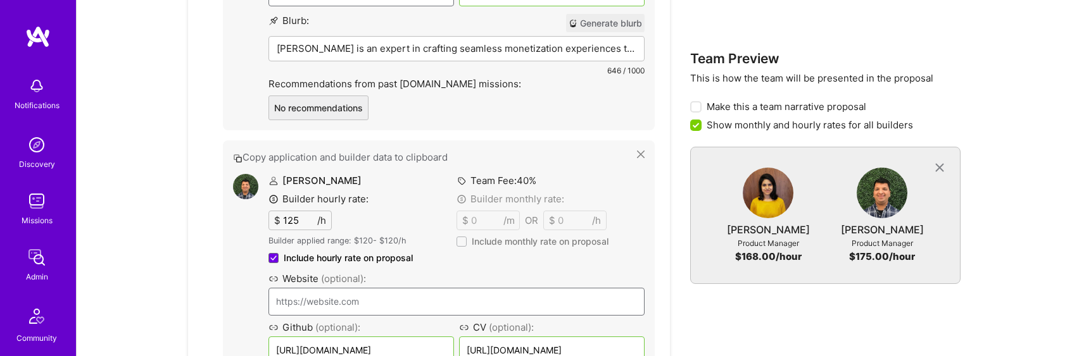
scroll to position [2653, 0]
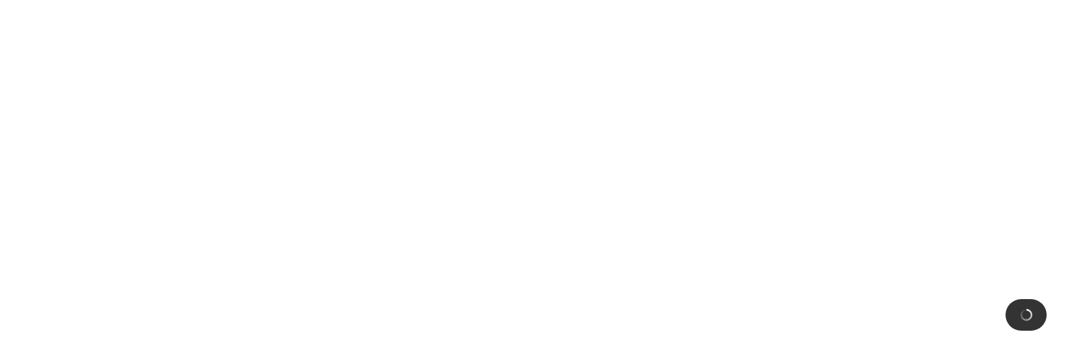
scroll to position [0, 0]
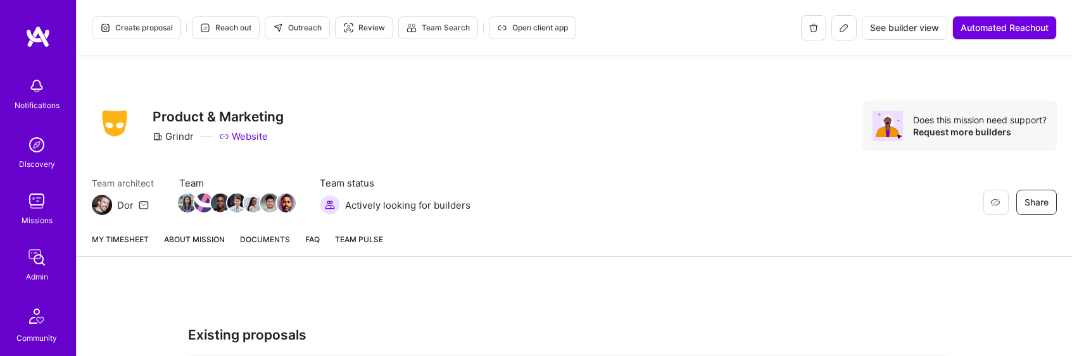
click at [201, 241] on link "About Mission" at bounding box center [194, 244] width 61 height 23
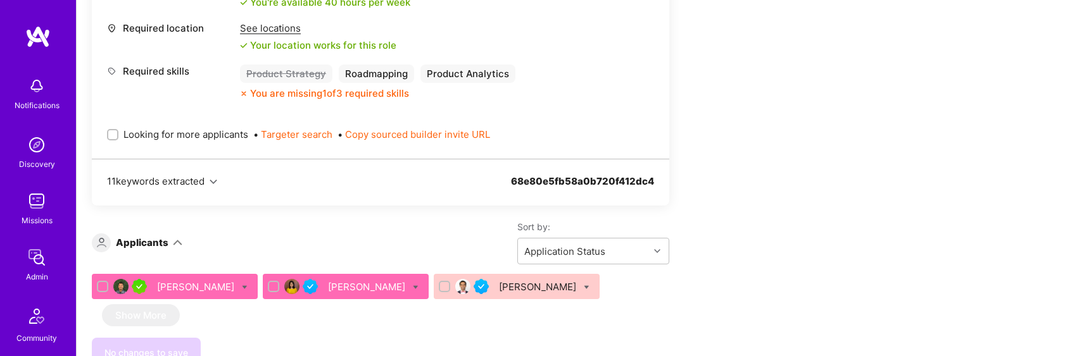
scroll to position [2410, 0]
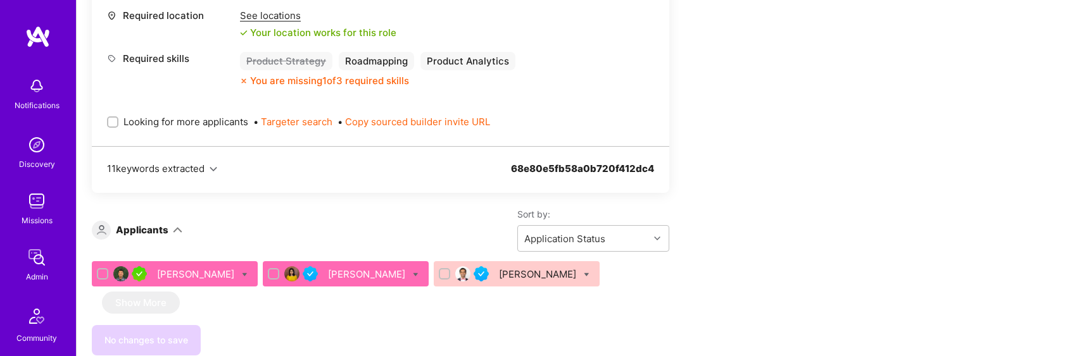
click at [179, 115] on span "Looking for more applicants" at bounding box center [185, 121] width 125 height 13
click at [118, 118] on input "Looking for more applicants" at bounding box center [114, 122] width 9 height 9
checkbox input "true"
